Goal: Task Accomplishment & Management: Complete application form

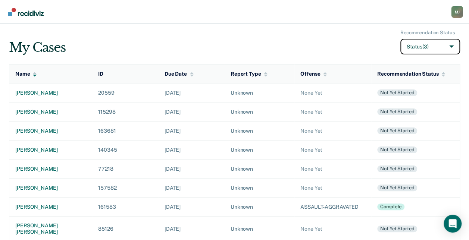
click at [450, 43] on button "Status (3)" at bounding box center [430, 47] width 60 height 16
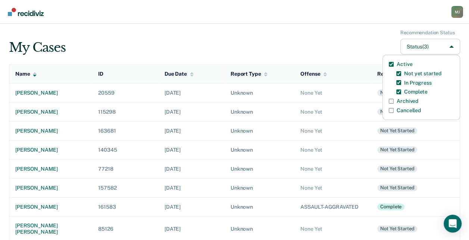
click at [405, 100] on label "Archived" at bounding box center [407, 101] width 22 height 6
click at [393, 100] on input "Archived" at bounding box center [391, 101] width 5 height 5
checkbox input "true"
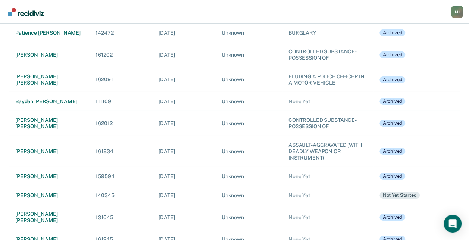
scroll to position [1231, 0]
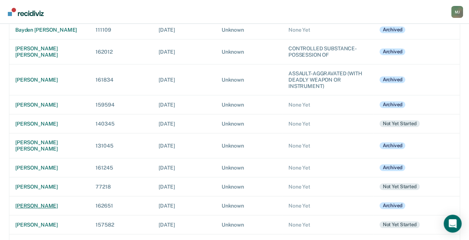
click at [43, 203] on div "[PERSON_NAME]" at bounding box center [49, 206] width 68 height 6
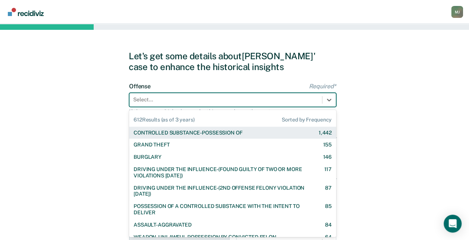
click at [178, 101] on div at bounding box center [225, 100] width 185 height 8
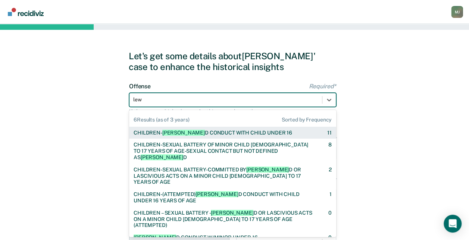
type input "lewd"
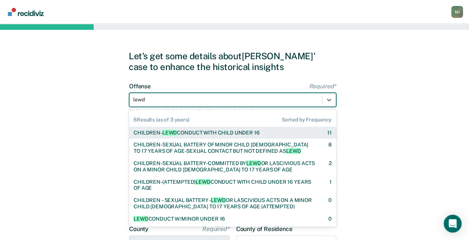
click at [180, 132] on div "CHILDREN- [PERSON_NAME] CONDUCT WITH CHILD UNDER 16" at bounding box center [197, 133] width 126 height 6
checkbox input "true"
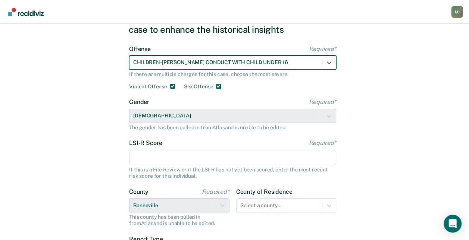
scroll to position [75, 0]
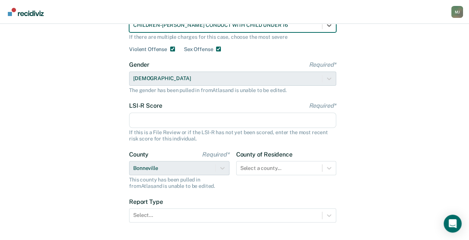
click at [239, 124] on input "LSI-R Score Required*" at bounding box center [232, 121] width 207 height 16
type input "12"
click at [358, 135] on div "Let's get some details about [PERSON_NAME]' case to enhance the historical insi…" at bounding box center [234, 117] width 469 height 336
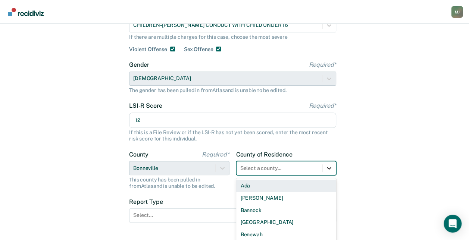
scroll to position [124, 0]
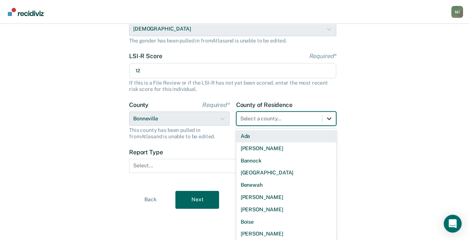
click at [330, 126] on div "44 results available. Use Up and Down to choose options, press Enter to select …" at bounding box center [286, 119] width 100 height 14
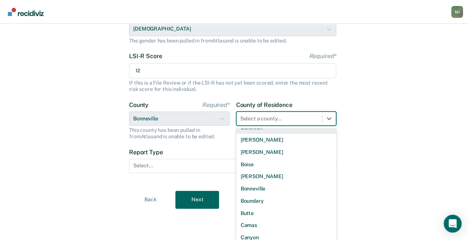
scroll to position [75, 0]
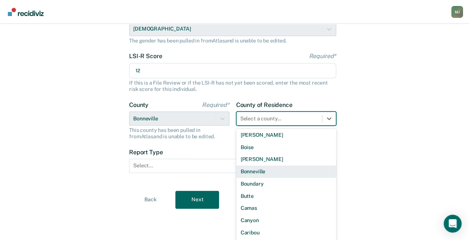
click at [276, 174] on div "Bonneville" at bounding box center [286, 172] width 100 height 12
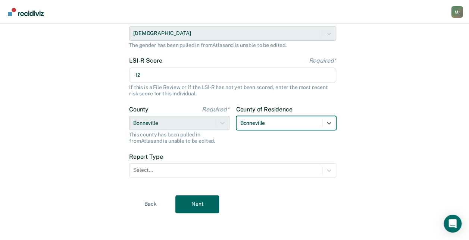
scroll to position [119, 0]
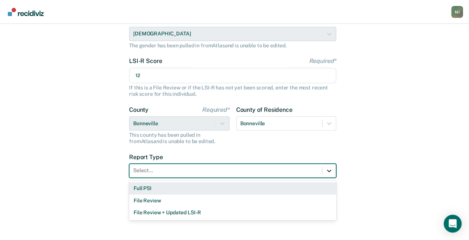
click at [328, 169] on icon at bounding box center [328, 170] width 7 height 7
click at [252, 191] on div "Full PSI" at bounding box center [232, 188] width 207 height 12
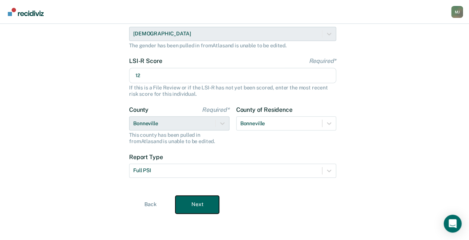
click at [206, 201] on button "Next" at bounding box center [197, 205] width 44 height 18
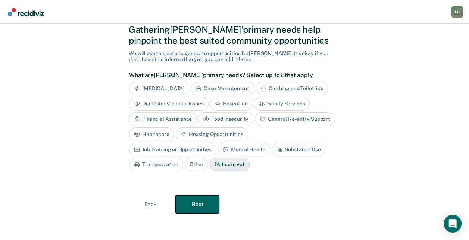
scroll to position [25, 0]
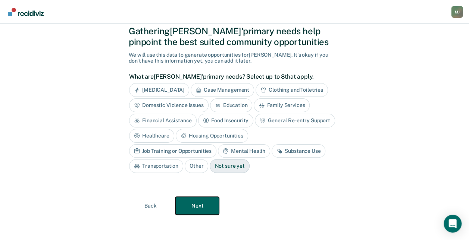
click at [195, 205] on button "Next" at bounding box center [197, 206] width 44 height 18
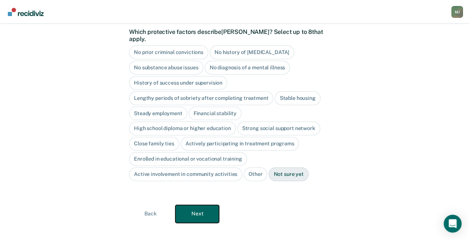
click at [195, 205] on button "Next" at bounding box center [197, 214] width 44 height 18
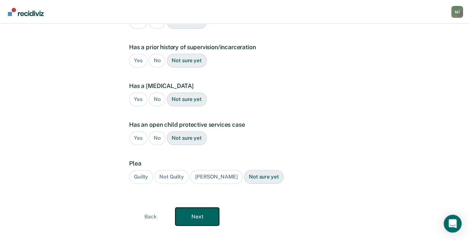
click at [195, 208] on button "Next" at bounding box center [197, 217] width 44 height 18
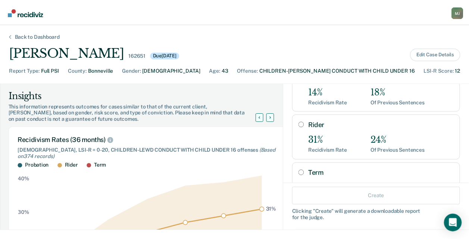
scroll to position [75, 0]
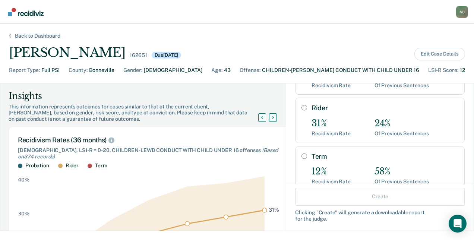
click at [302, 155] on input "Term" at bounding box center [305, 156] width 6 height 6
radio input "true"
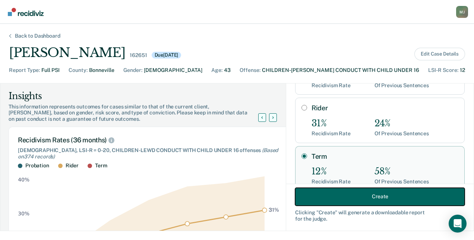
click at [373, 195] on button "Create" at bounding box center [380, 197] width 170 height 18
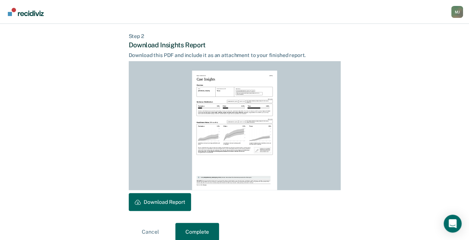
scroll to position [185, 0]
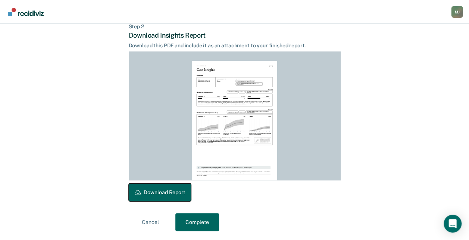
click at [176, 191] on button "Download Report" at bounding box center [160, 192] width 62 height 18
click at [210, 220] on button "Complete" at bounding box center [197, 222] width 44 height 18
